Goal: Navigation & Orientation: Go to known website

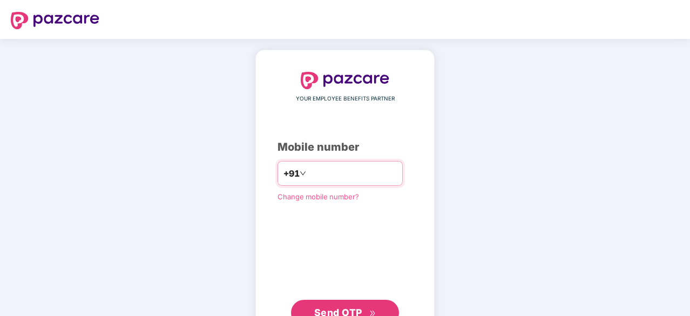
click at [308, 166] on input "number" at bounding box center [352, 173] width 88 height 17
type input "**********"
click at [324, 301] on button "Send OTP" at bounding box center [345, 311] width 108 height 26
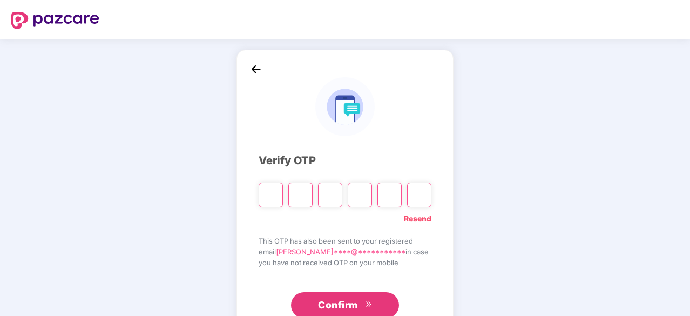
type input "*"
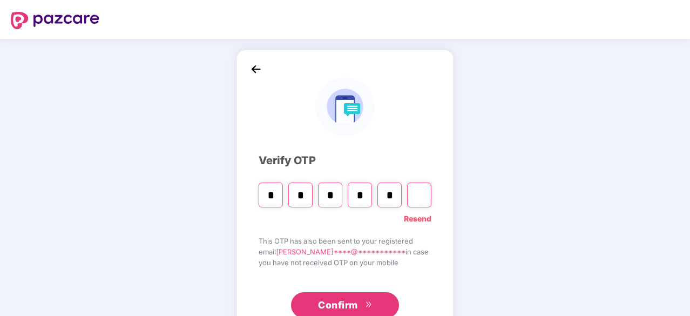
type input "*"
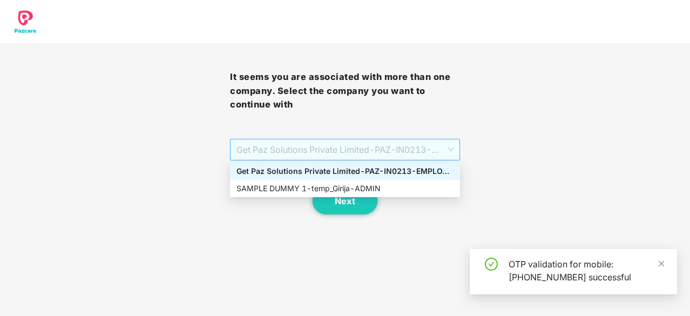
click at [374, 143] on span "Get Paz Solutions Private Limited - PAZ-IN0213 - EMPLOYEE" at bounding box center [344, 149] width 217 height 21
click at [373, 193] on div "SAMPLE DUMMY 1 - temp_Girija - ADMIN" at bounding box center [344, 188] width 217 height 12
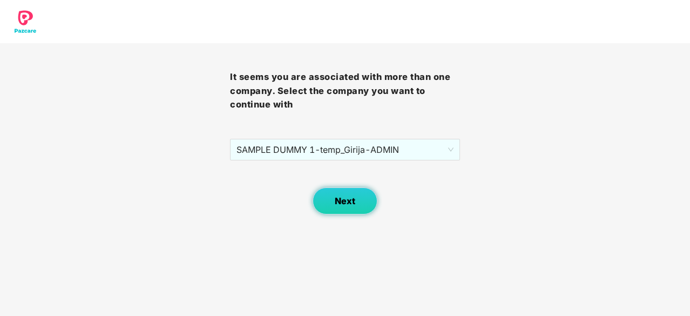
click at [355, 201] on button "Next" at bounding box center [344, 200] width 65 height 27
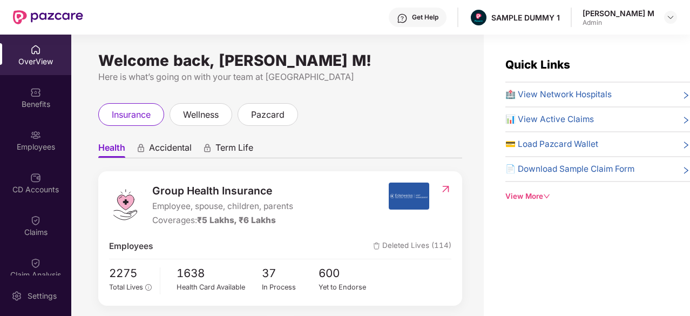
scroll to position [10, 0]
